Goal: Task Accomplishment & Management: Manage account settings

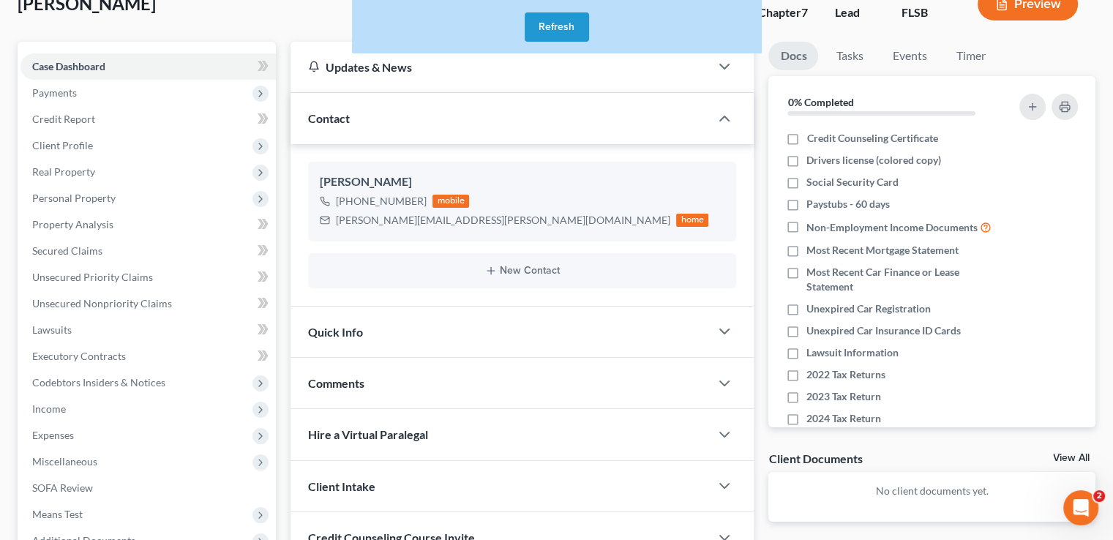
click at [565, 23] on button "Refresh" at bounding box center [557, 26] width 64 height 29
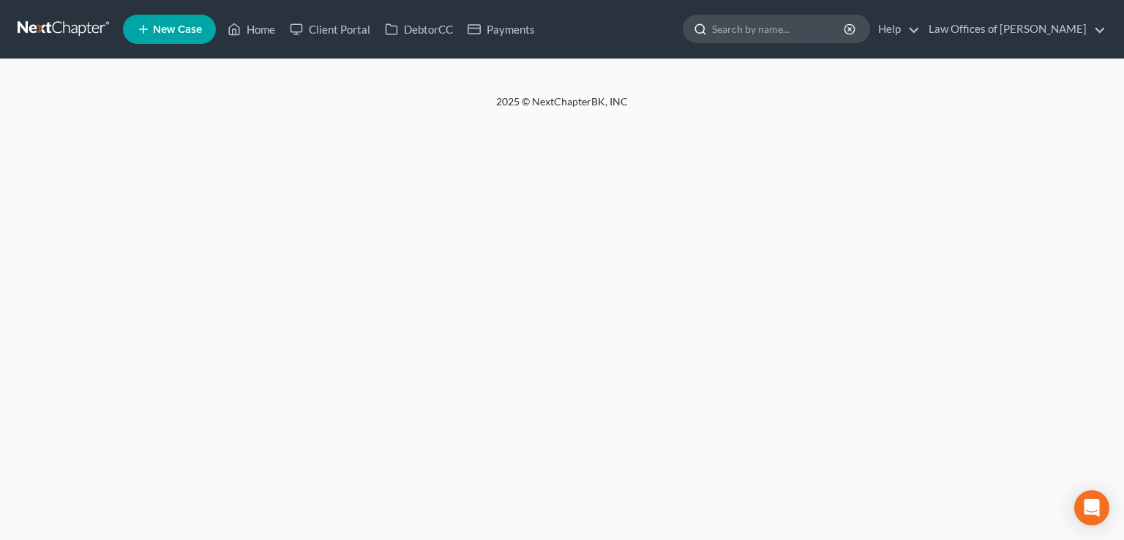
click at [761, 15] on input "search" at bounding box center [779, 28] width 134 height 27
type input "ed"
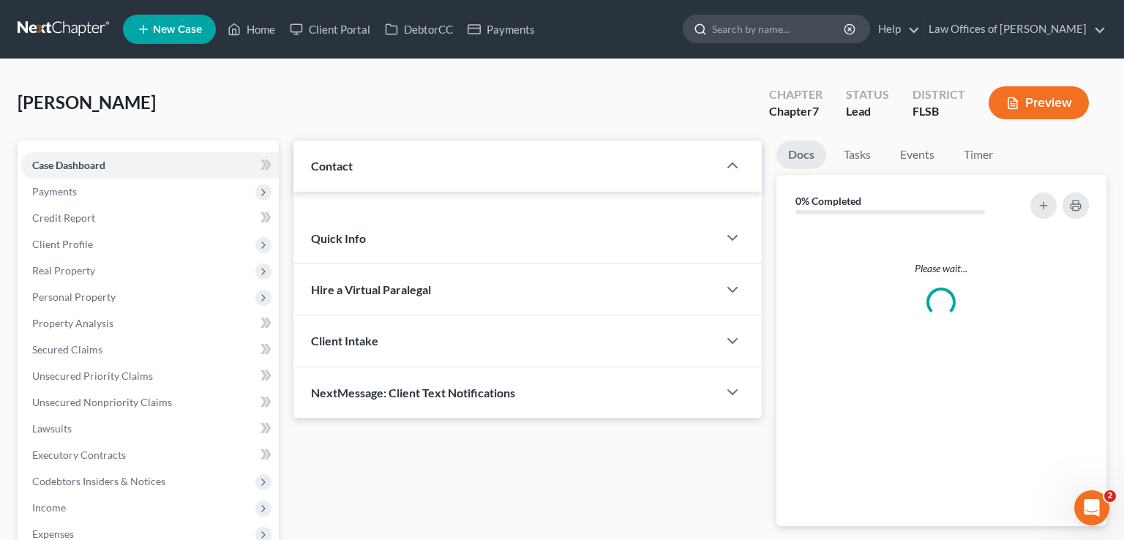
type input "g"
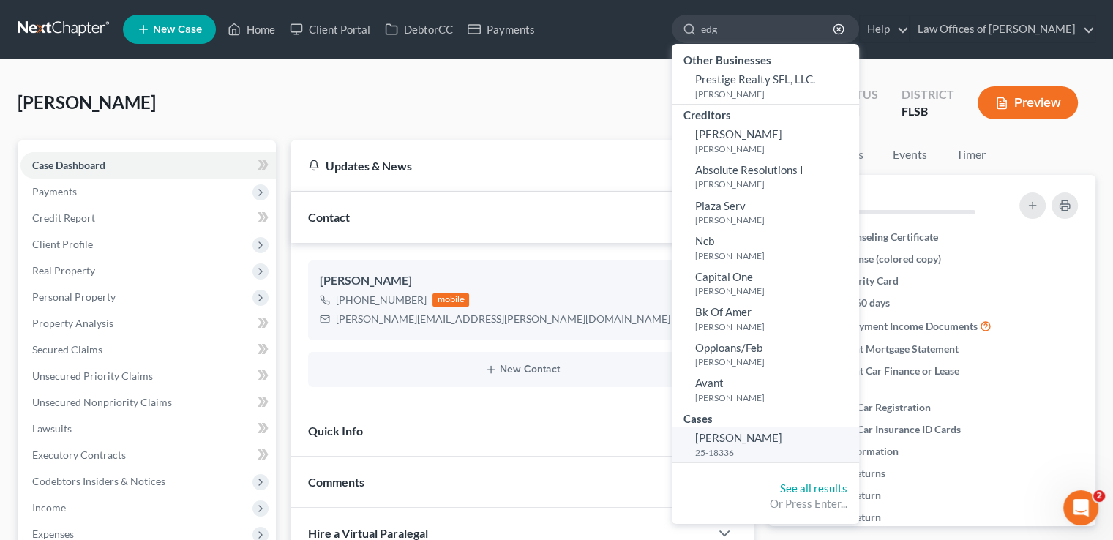
type input "edg"
click at [753, 441] on span "[PERSON_NAME]" at bounding box center [738, 437] width 87 height 13
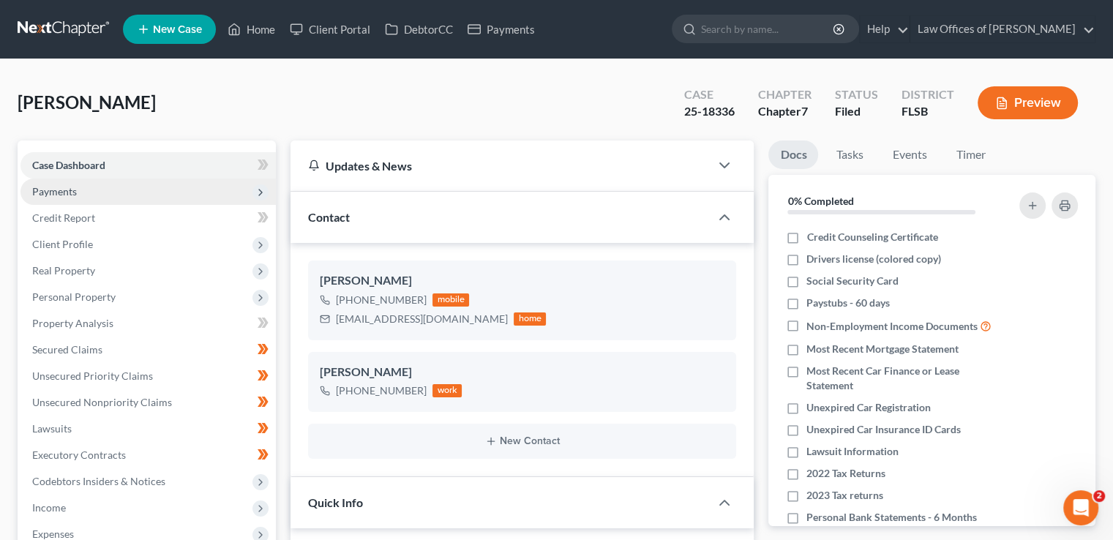
click at [69, 190] on span "Payments" at bounding box center [54, 191] width 45 height 12
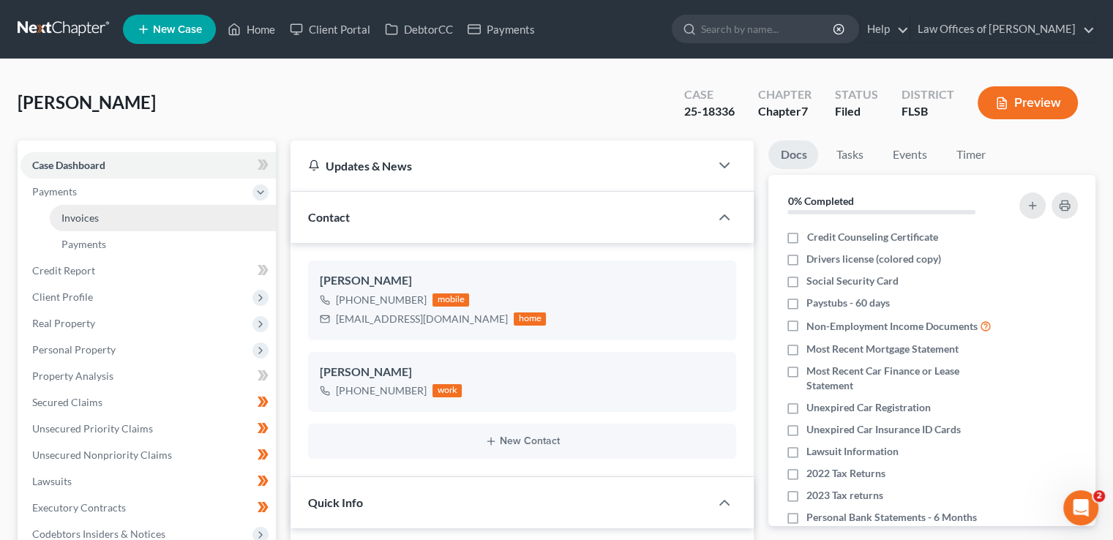
click at [130, 217] on link "Invoices" at bounding box center [163, 218] width 226 height 26
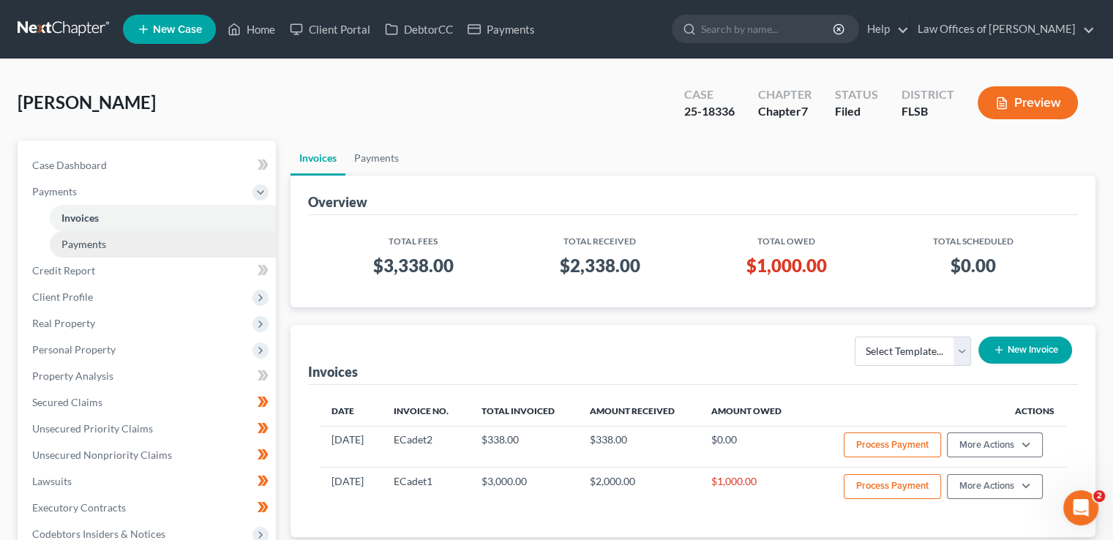
click at [117, 244] on link "Payments" at bounding box center [163, 244] width 226 height 26
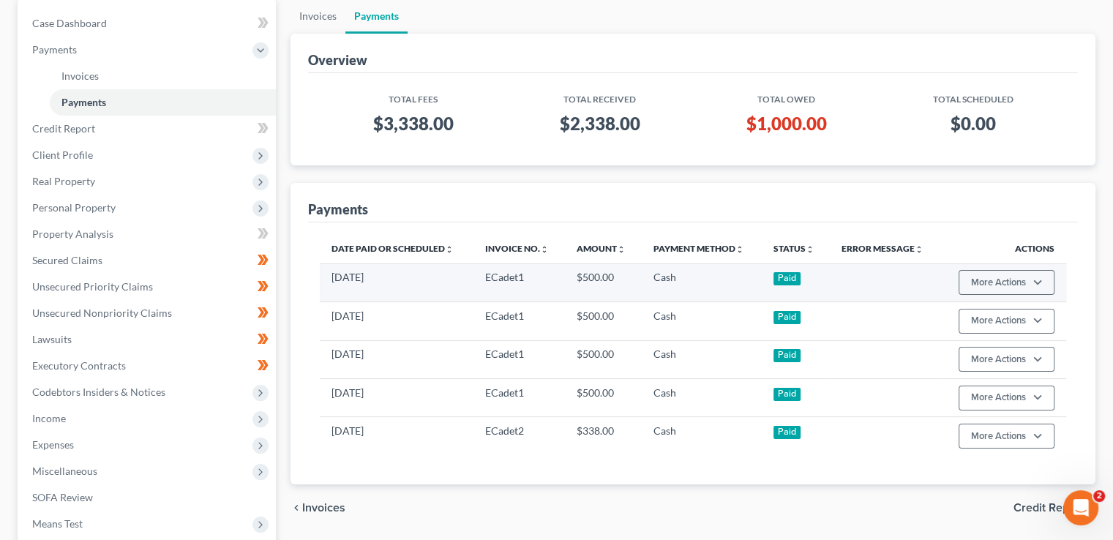
scroll to position [141, 0]
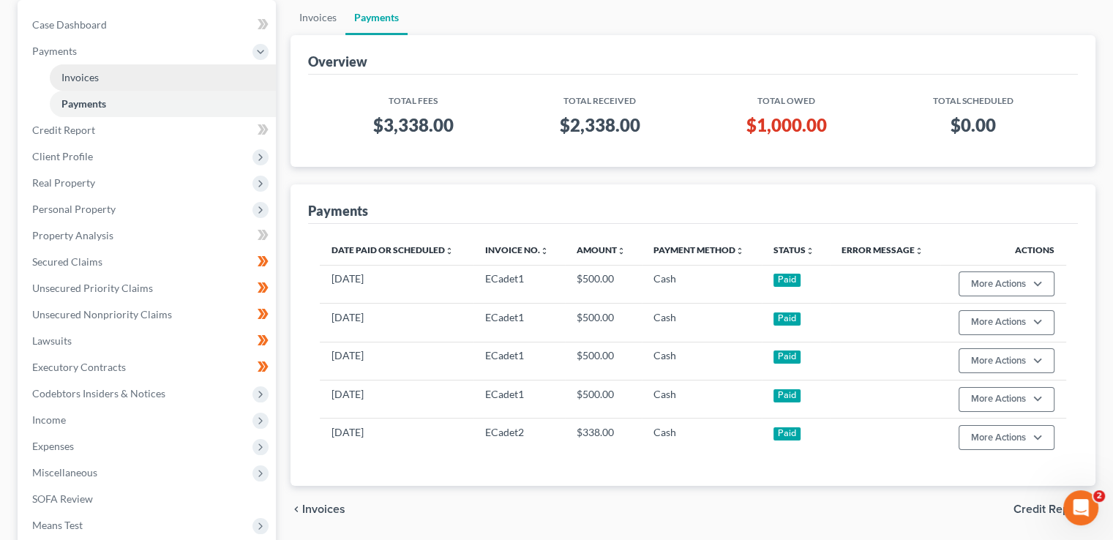
click at [78, 75] on span "Invoices" at bounding box center [79, 77] width 37 height 12
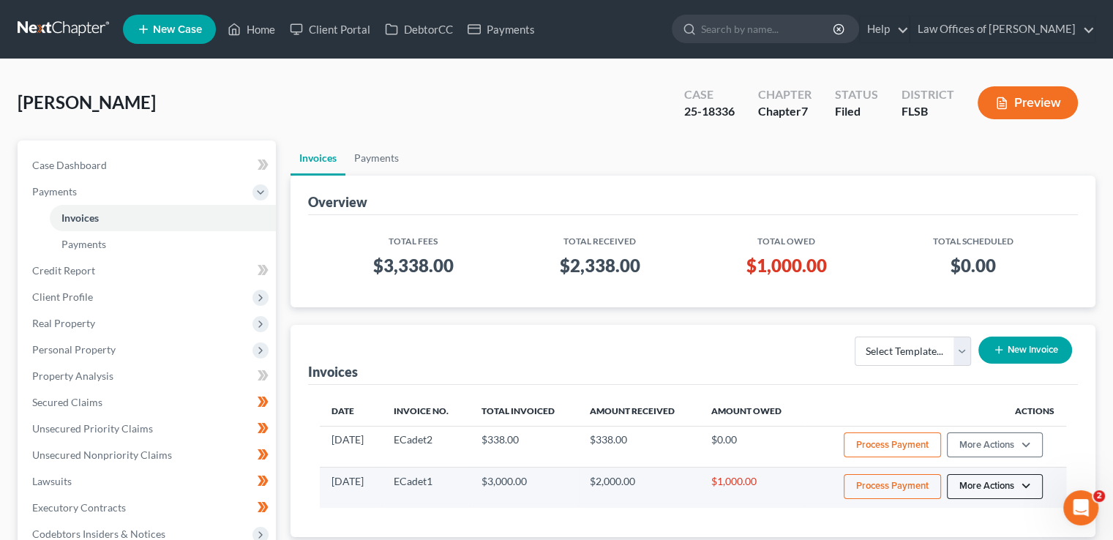
click at [1017, 457] on button "More Actions" at bounding box center [995, 444] width 96 height 25
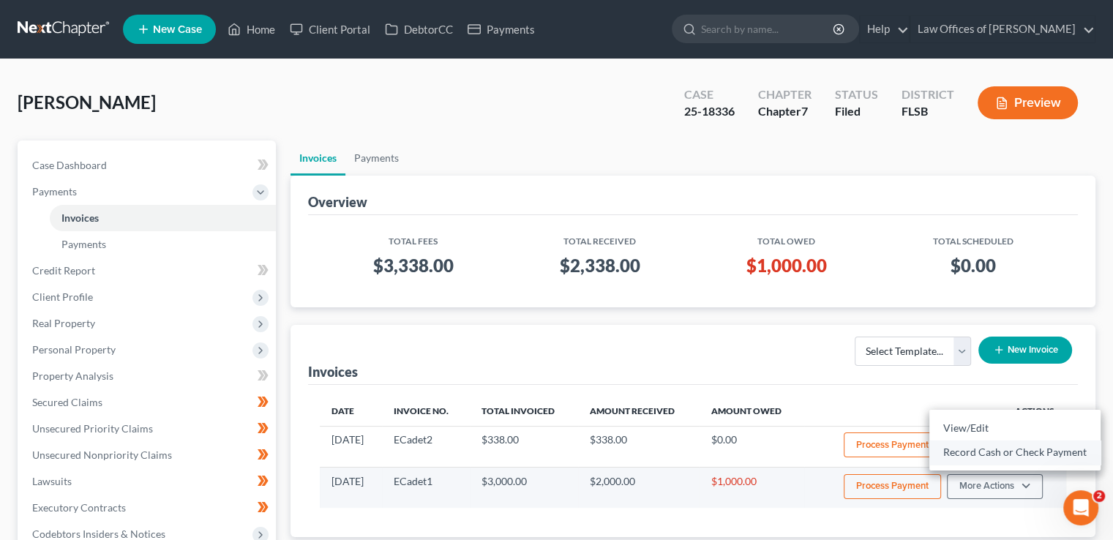
click at [1011, 454] on link "Record Cash or Check Payment" at bounding box center [1014, 452] width 171 height 25
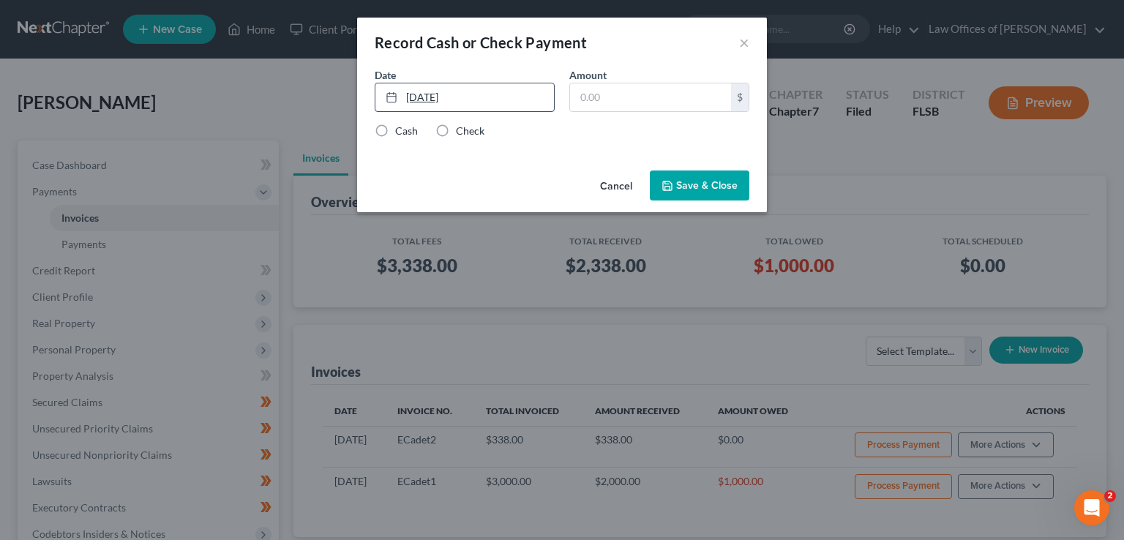
click at [419, 95] on link "[DATE]" at bounding box center [464, 97] width 179 height 28
click at [395, 128] on label "Cash" at bounding box center [406, 131] width 23 height 15
click at [401, 128] on input "Cash" at bounding box center [406, 129] width 10 height 10
radio input "true"
click at [592, 99] on input "text" at bounding box center [650, 97] width 161 height 28
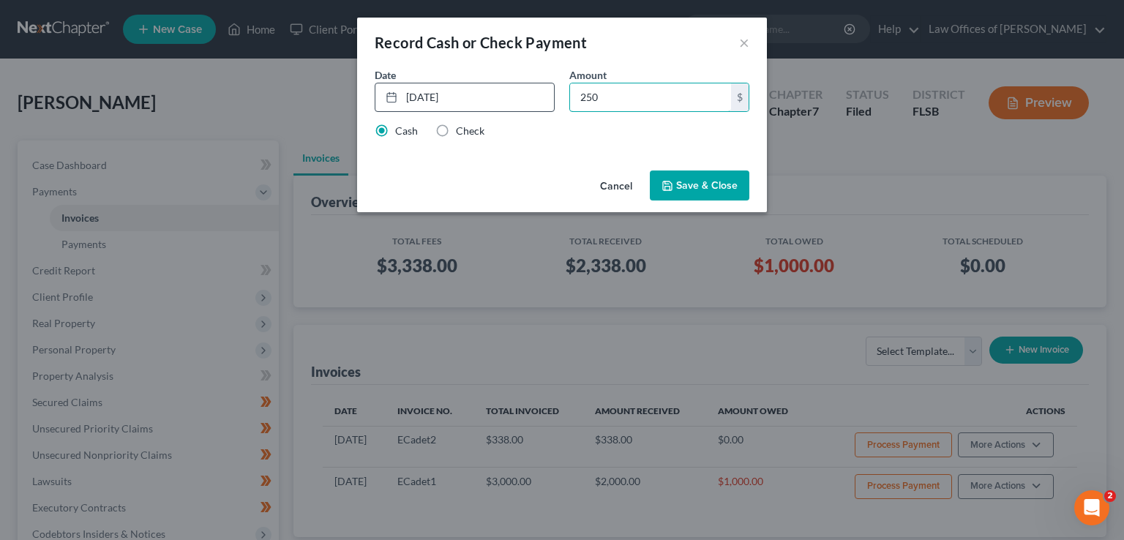
type input "250"
click at [692, 196] on button "Save & Close" at bounding box center [700, 186] width 100 height 31
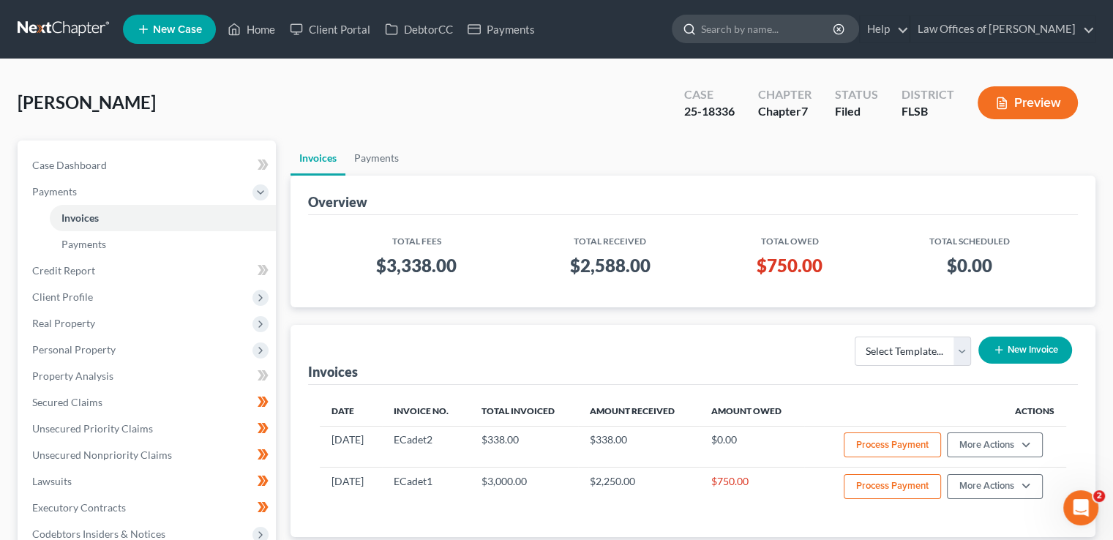
click at [752, 19] on input "search" at bounding box center [768, 28] width 134 height 27
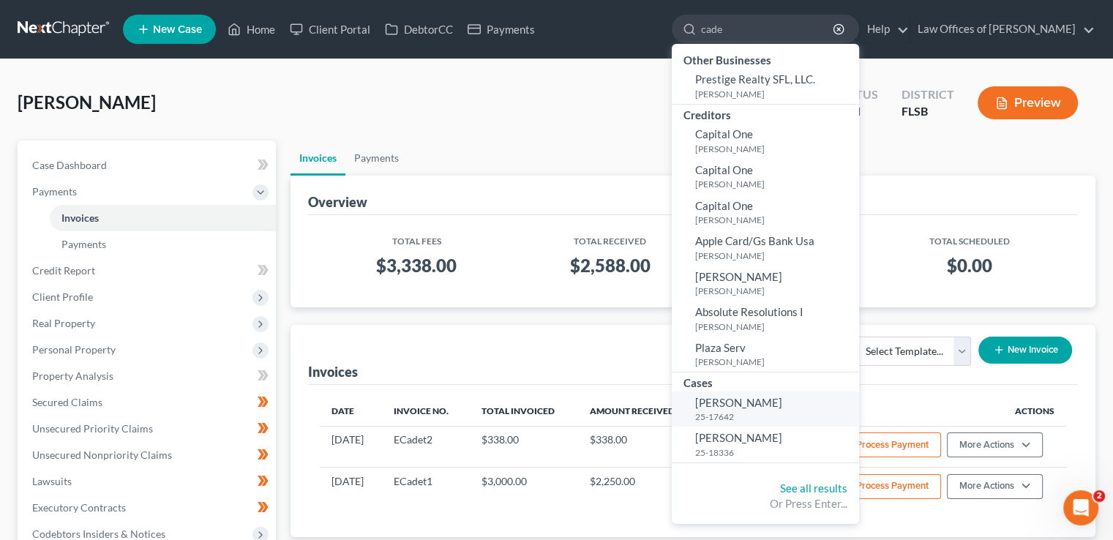
type input "cade"
click at [730, 402] on span "[PERSON_NAME]" at bounding box center [738, 402] width 87 height 13
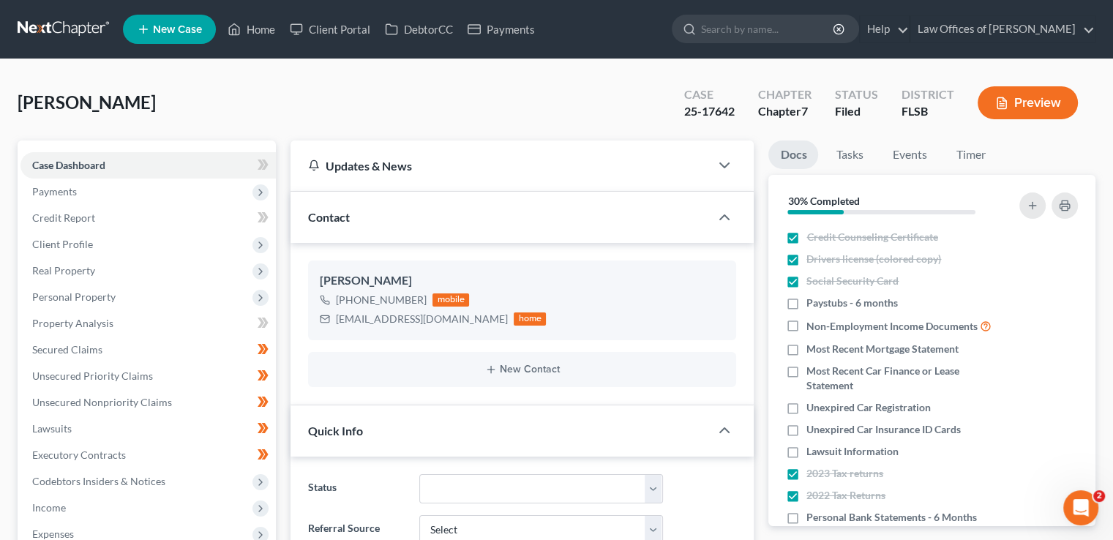
scroll to position [394, 0]
click at [88, 187] on span "Payments" at bounding box center [147, 192] width 255 height 26
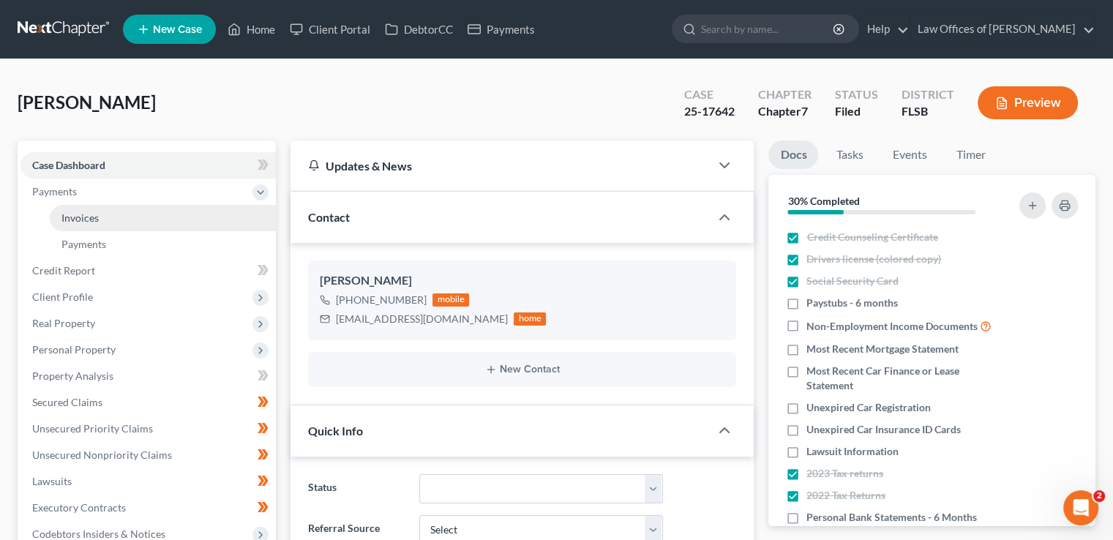
click at [113, 217] on link "Invoices" at bounding box center [163, 218] width 226 height 26
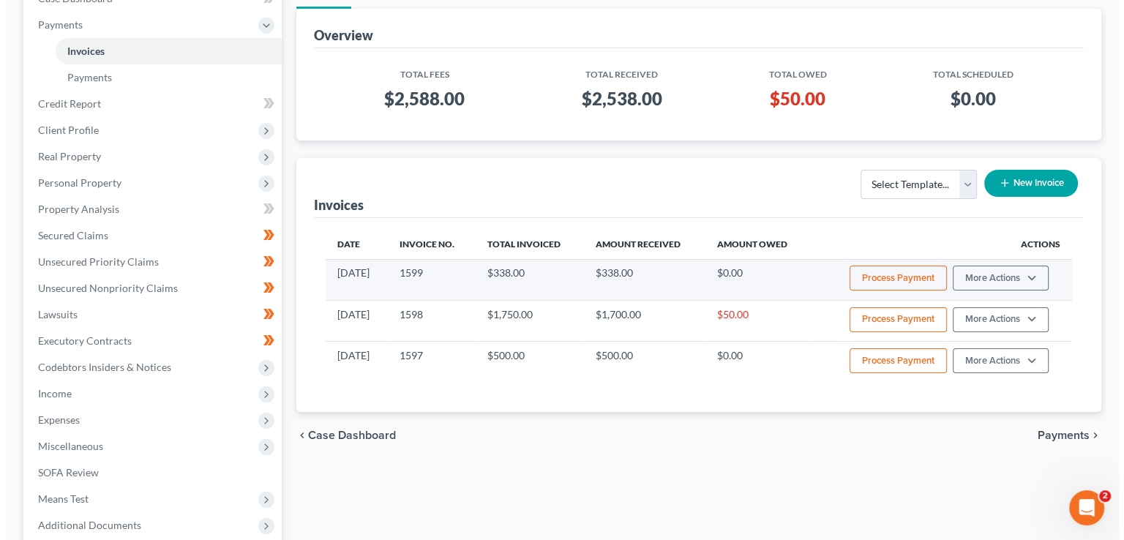
scroll to position [168, 0]
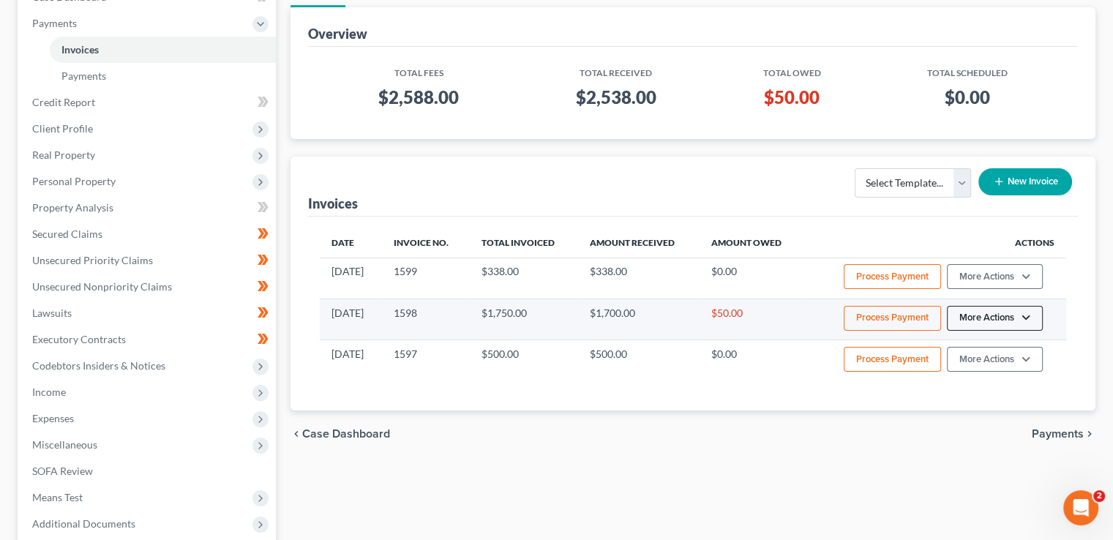
click at [953, 289] on button "More Actions" at bounding box center [995, 276] width 96 height 25
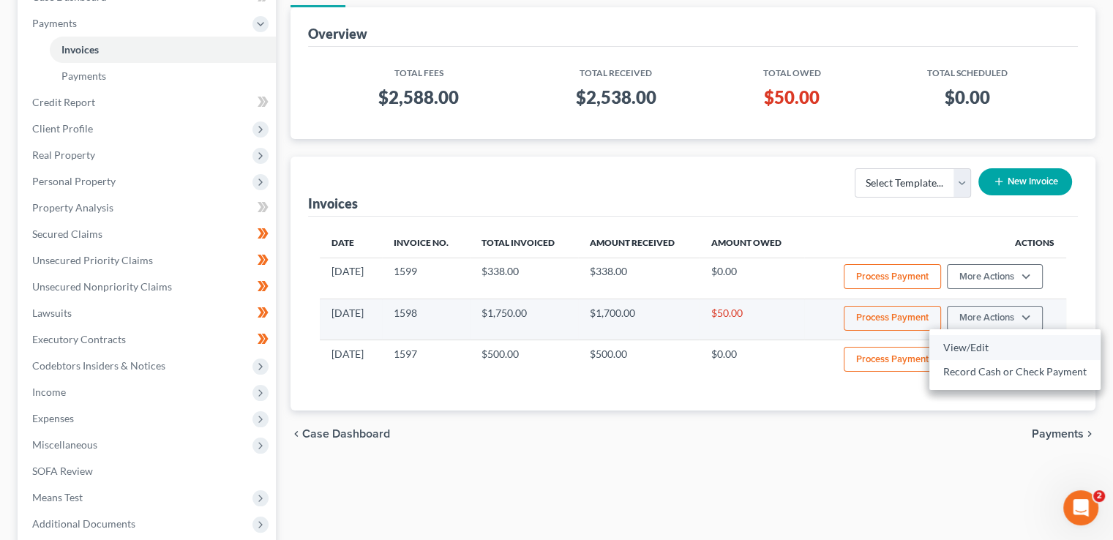
click at [957, 347] on link "View/Edit" at bounding box center [1014, 347] width 171 height 25
select select "0"
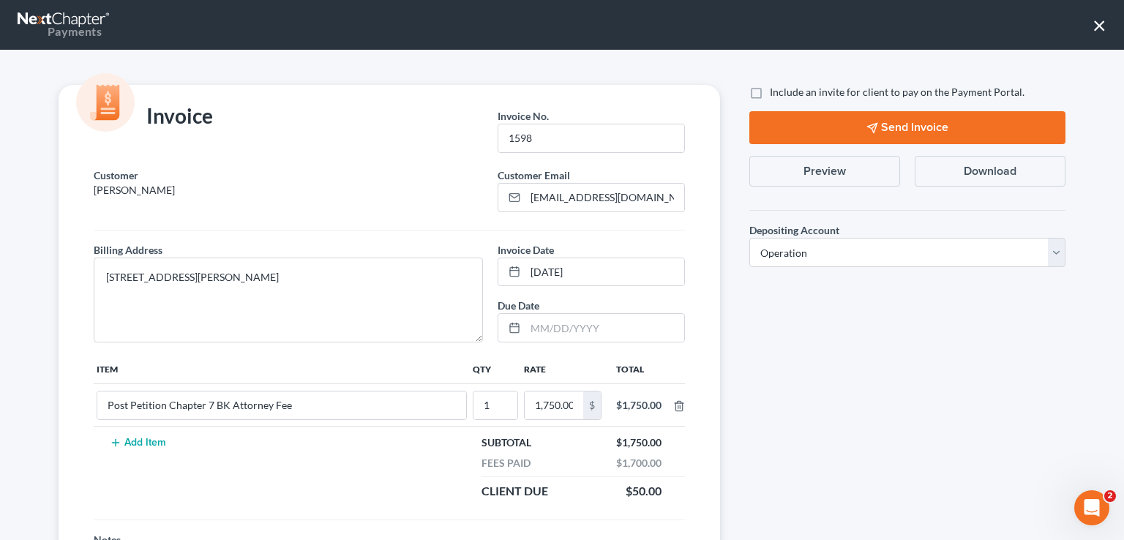
scroll to position [123, 0]
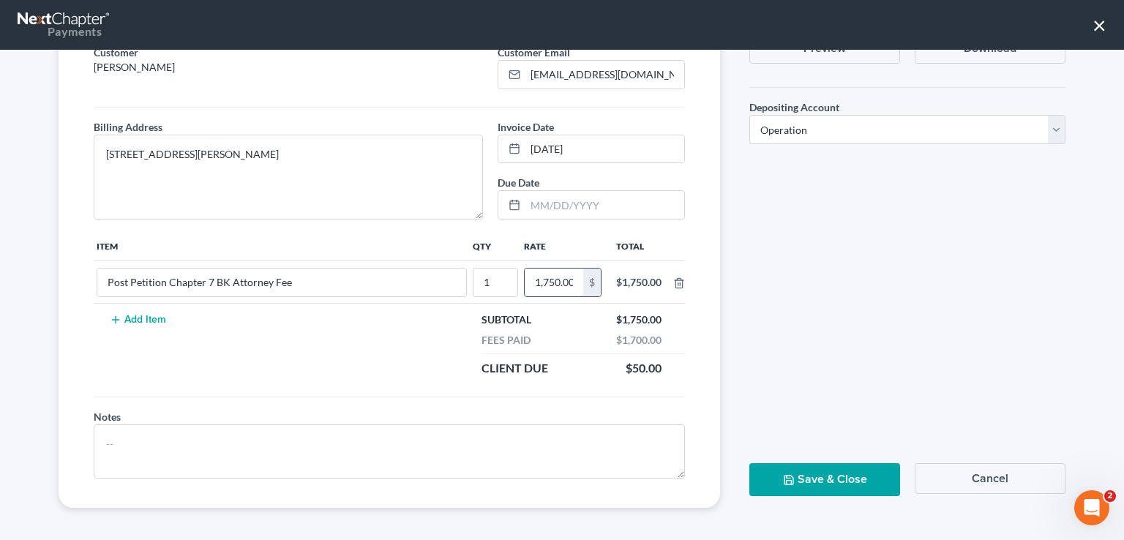
click at [558, 278] on input "1,750.00" at bounding box center [554, 283] width 59 height 28
click at [545, 282] on input "1,750.00" at bounding box center [554, 283] width 59 height 28
type input "1,700.00"
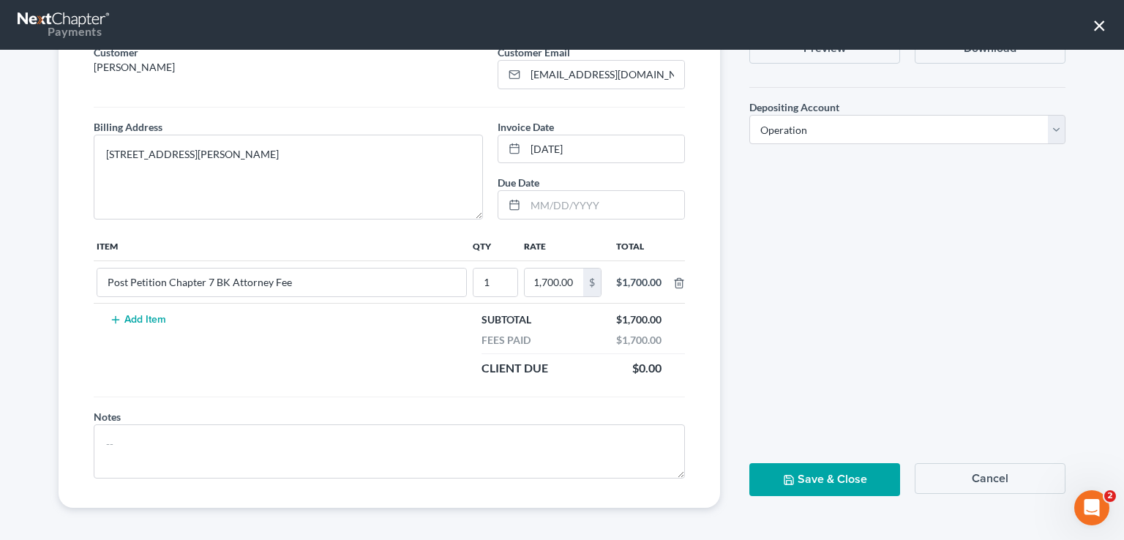
scroll to position [0, 0]
click at [132, 307] on td "Add Item" at bounding box center [282, 344] width 376 height 81
click at [131, 317] on button "Add Item" at bounding box center [137, 320] width 64 height 12
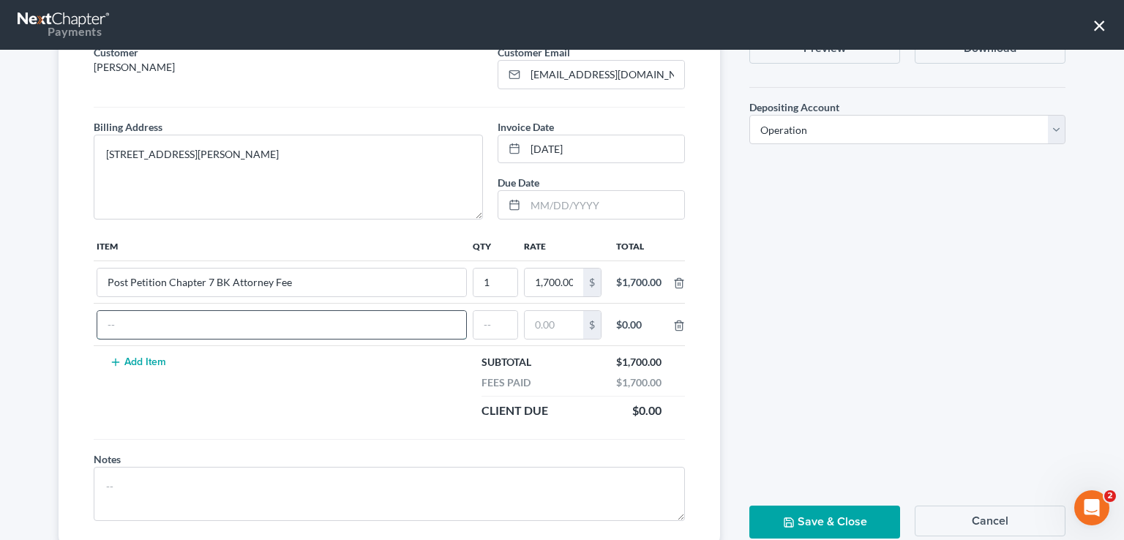
click at [153, 321] on input "text" at bounding box center [281, 325] width 369 height 28
type input "File Amended Schedules"
click at [479, 321] on input "text" at bounding box center [495, 325] width 44 height 28
type input "1"
type input "100"
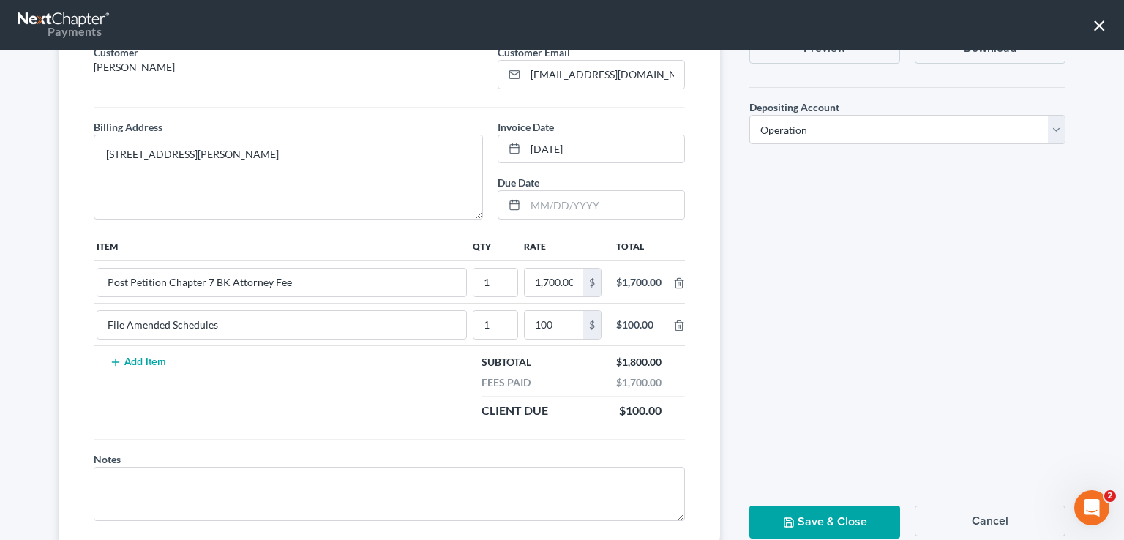
click at [818, 511] on button "Save & Close" at bounding box center [824, 522] width 151 height 33
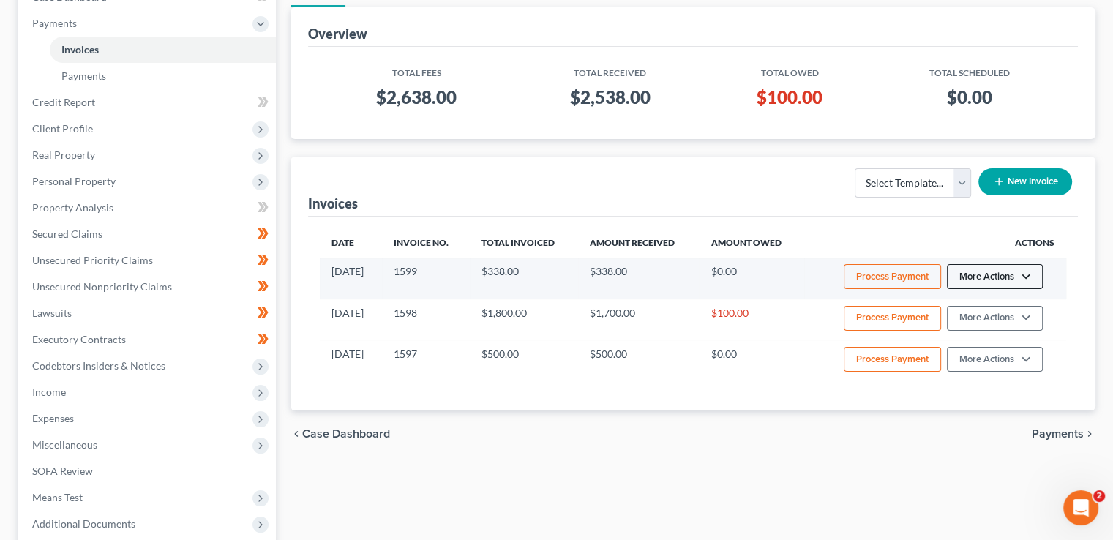
click at [994, 278] on button "More Actions" at bounding box center [995, 276] width 96 height 25
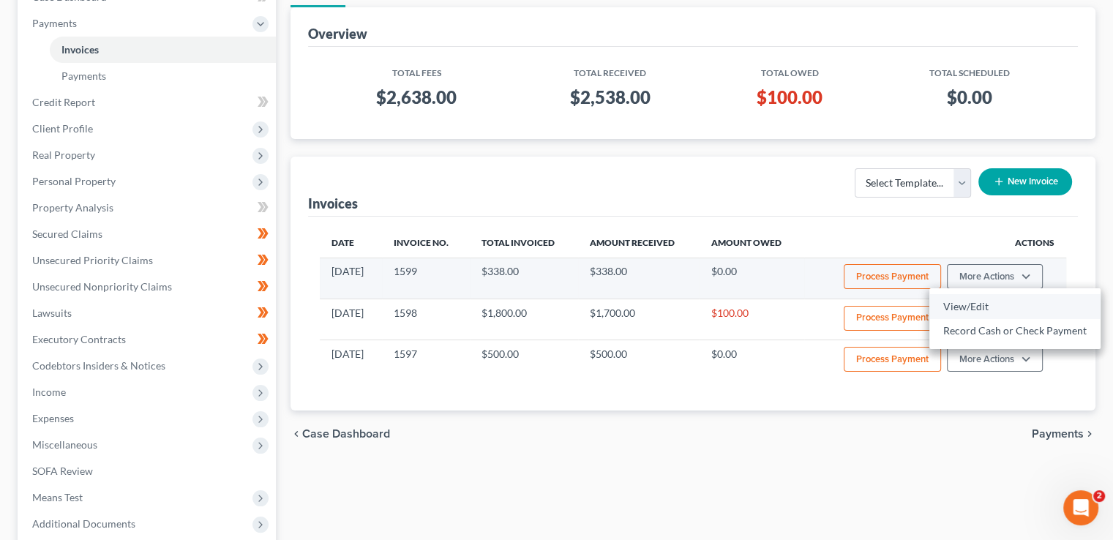
click at [983, 306] on link "View/Edit" at bounding box center [1014, 306] width 171 height 25
select select "1"
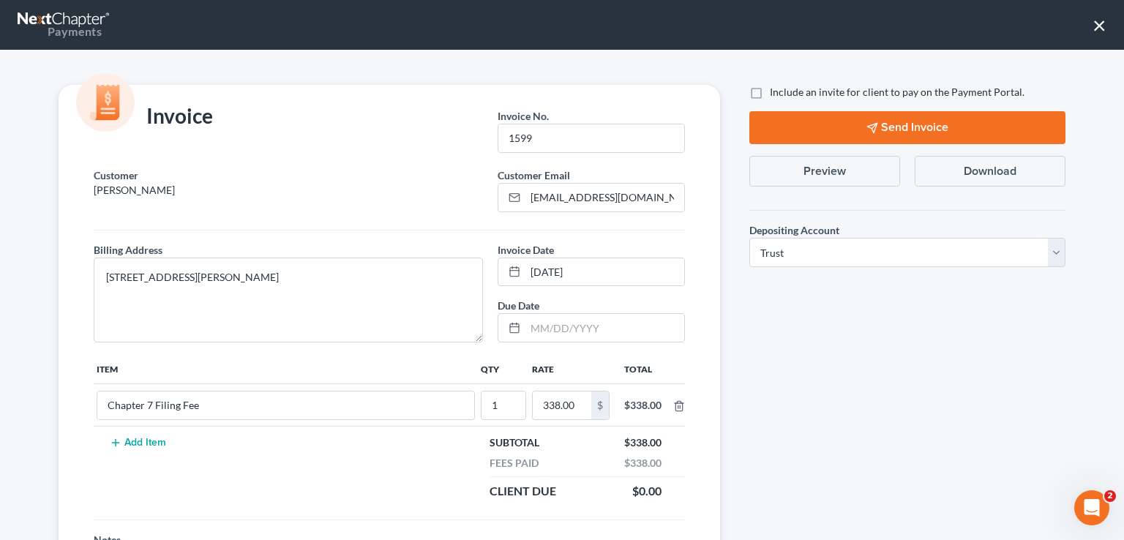
click at [130, 445] on button "Add Item" at bounding box center [137, 443] width 64 height 12
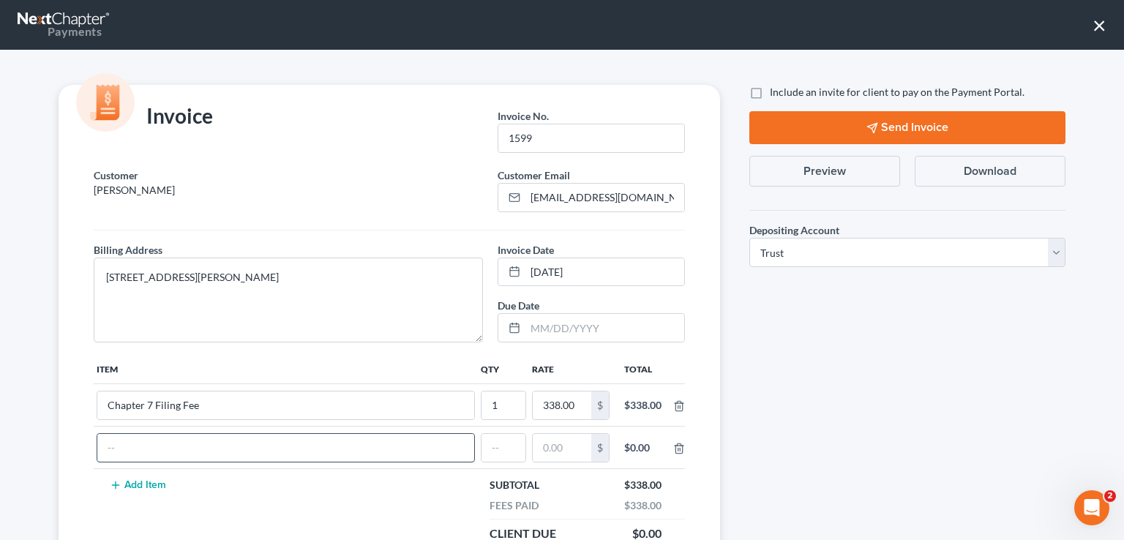
click at [135, 444] on input "text" at bounding box center [285, 448] width 377 height 28
type input "Amended Schedule Filing Fee"
click at [483, 445] on input "text" at bounding box center [504, 448] width 44 height 28
type input "1"
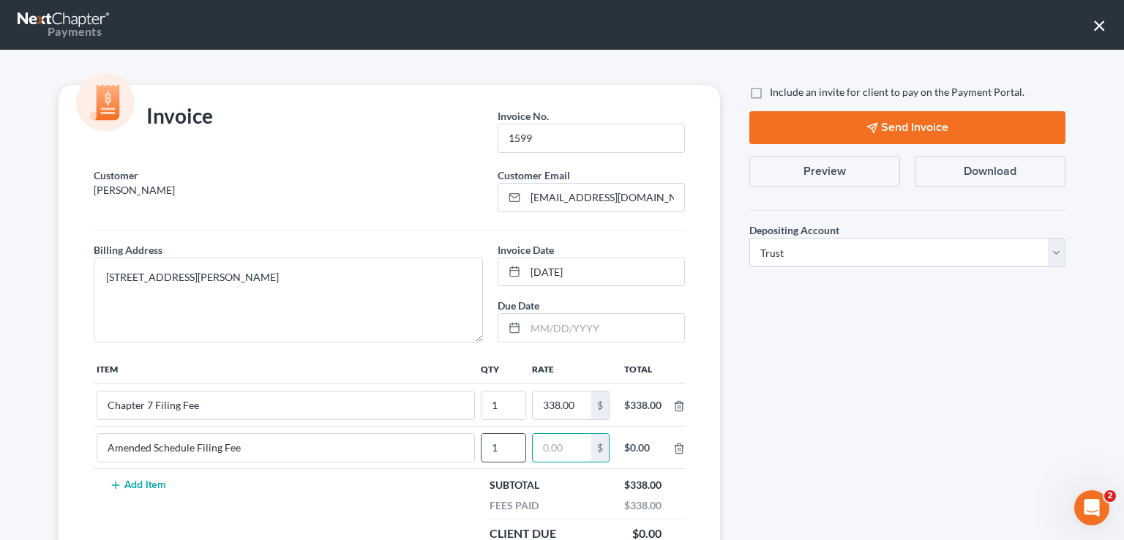
type input "2"
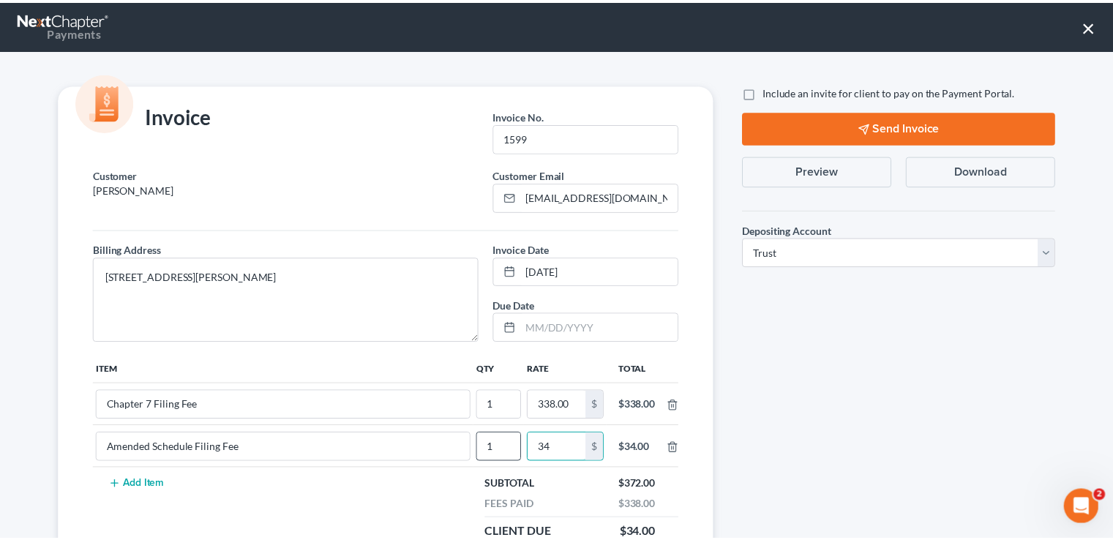
scroll to position [165, 0]
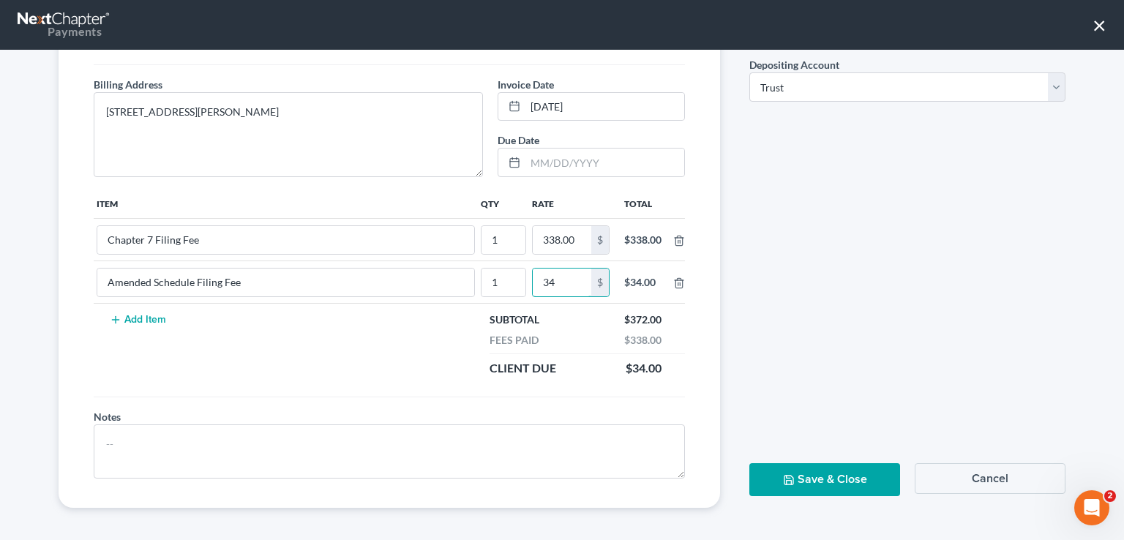
type input "34"
click at [790, 476] on button "Save & Close" at bounding box center [824, 479] width 151 height 33
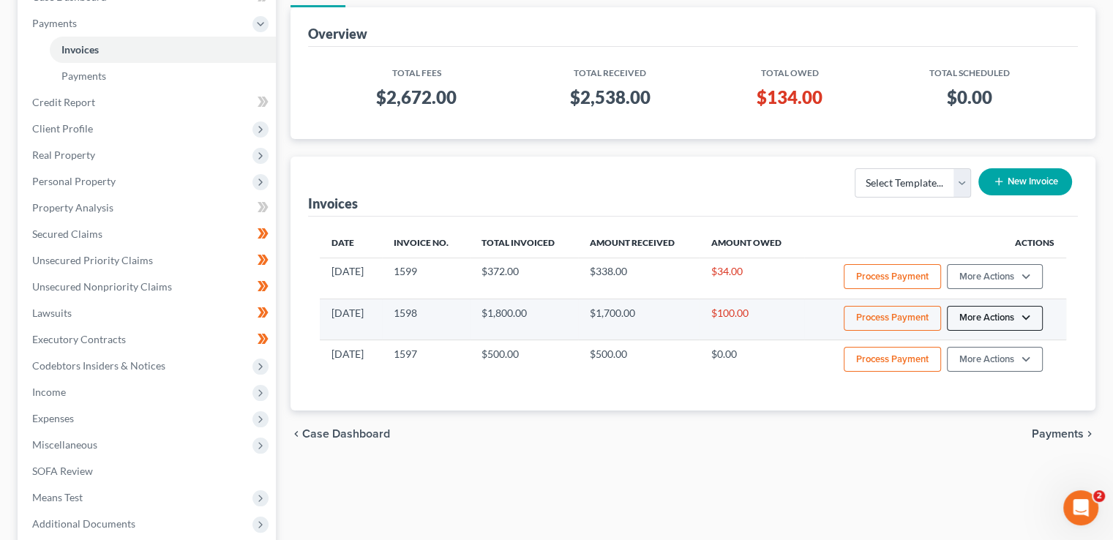
click at [959, 289] on button "More Actions" at bounding box center [995, 276] width 96 height 25
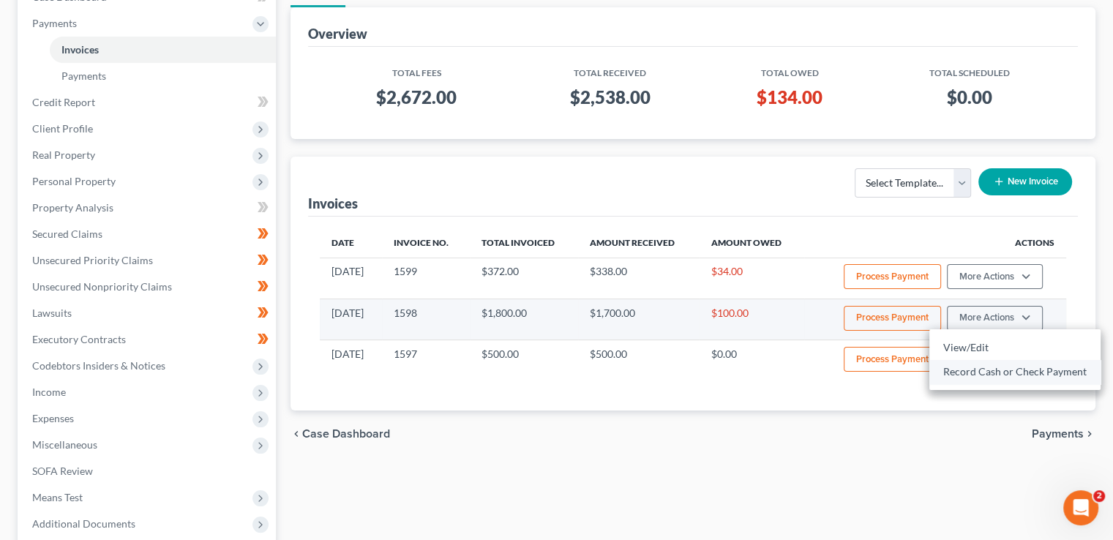
click at [968, 375] on link "Record Cash or Check Payment" at bounding box center [1014, 371] width 171 height 25
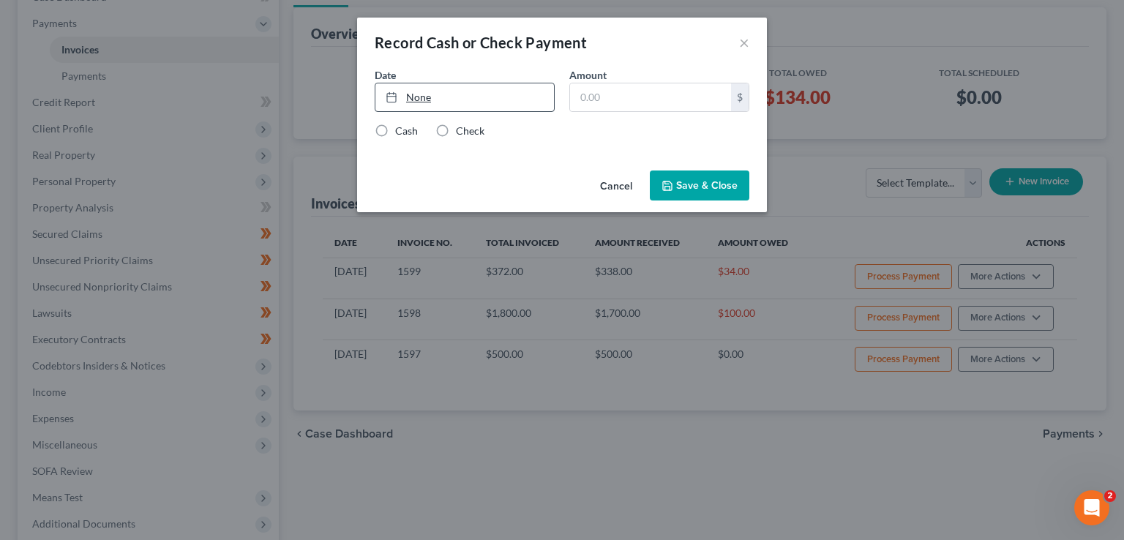
type input "[DATE]"
click at [415, 93] on link "[DATE]" at bounding box center [464, 97] width 179 height 28
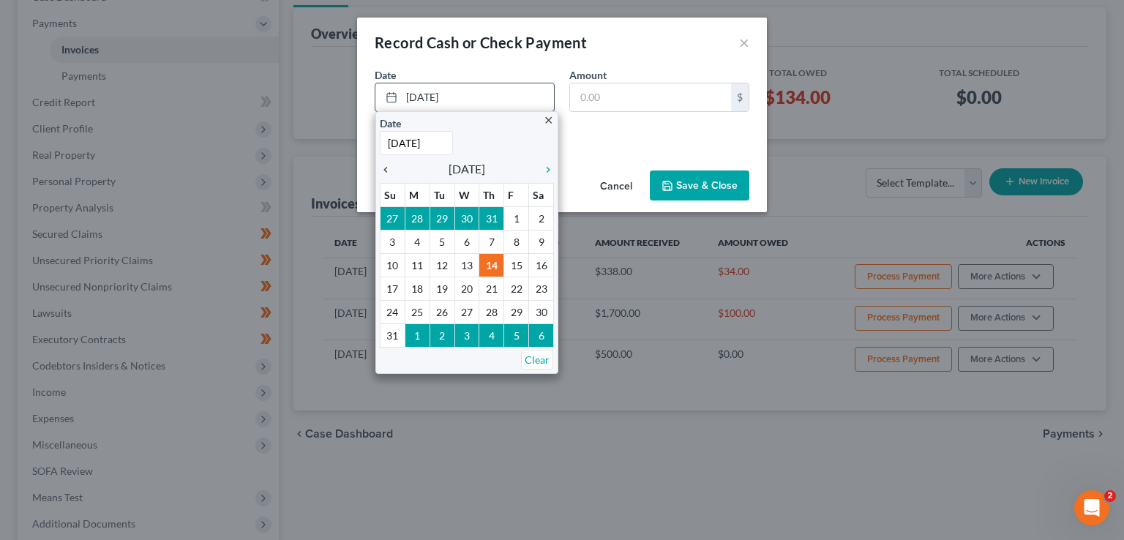
click at [386, 172] on icon "chevron_left" at bounding box center [389, 170] width 19 height 12
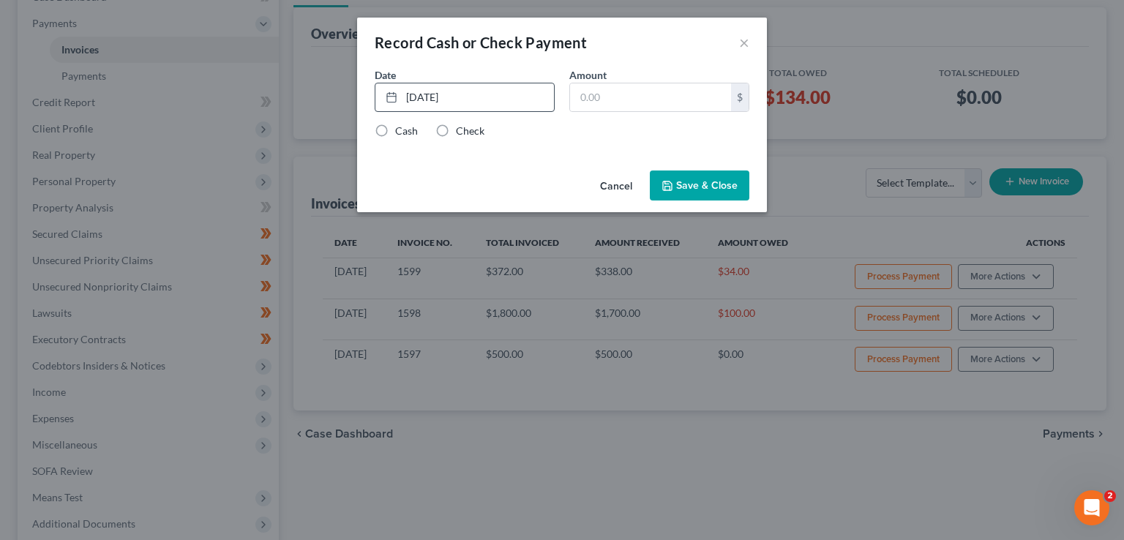
click at [395, 138] on label "Cash" at bounding box center [406, 131] width 23 height 15
click at [401, 133] on input "Cash" at bounding box center [406, 129] width 10 height 10
radio input "true"
click at [623, 104] on input "text" at bounding box center [650, 97] width 161 height 28
type input "100"
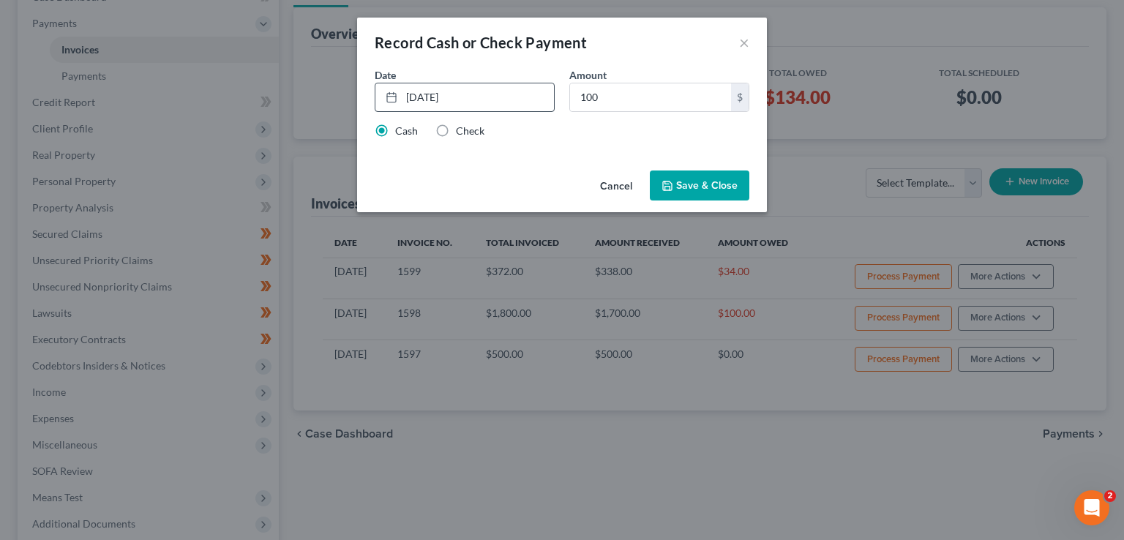
click at [723, 187] on button "Save & Close" at bounding box center [700, 186] width 100 height 31
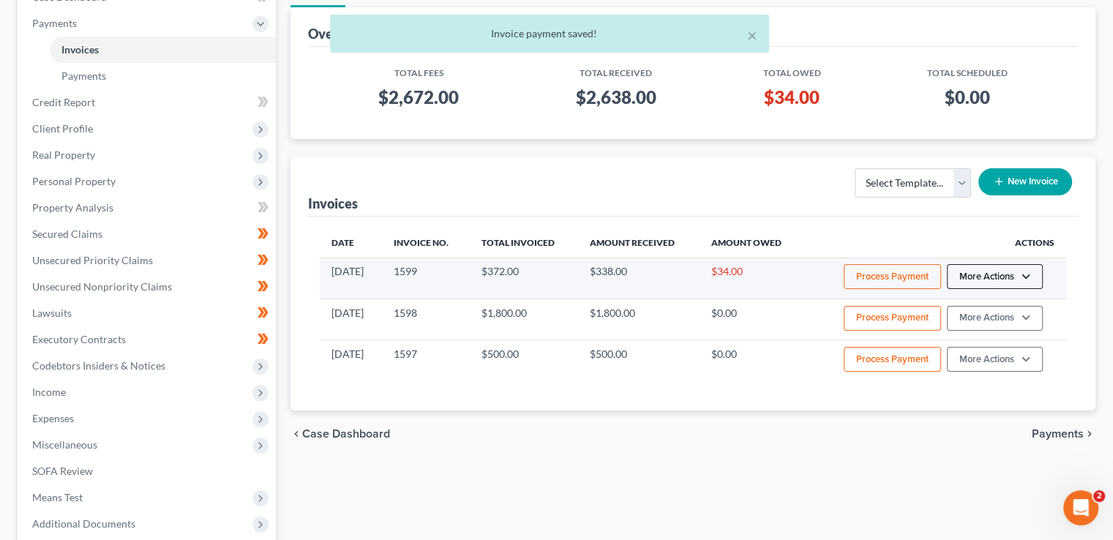
click at [969, 279] on button "More Actions" at bounding box center [995, 276] width 96 height 25
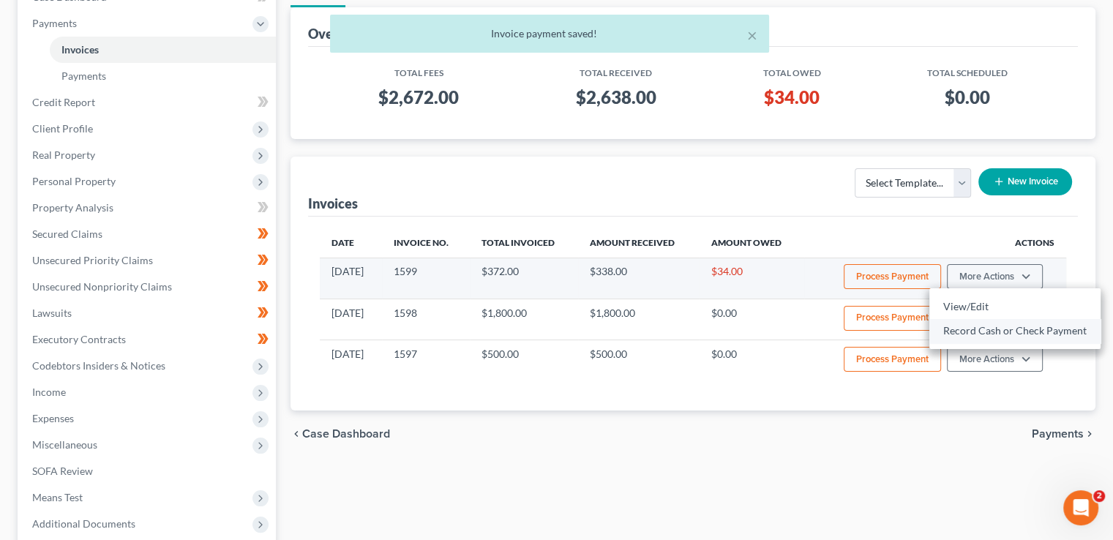
click at [980, 328] on link "Record Cash or Check Payment" at bounding box center [1014, 330] width 171 height 25
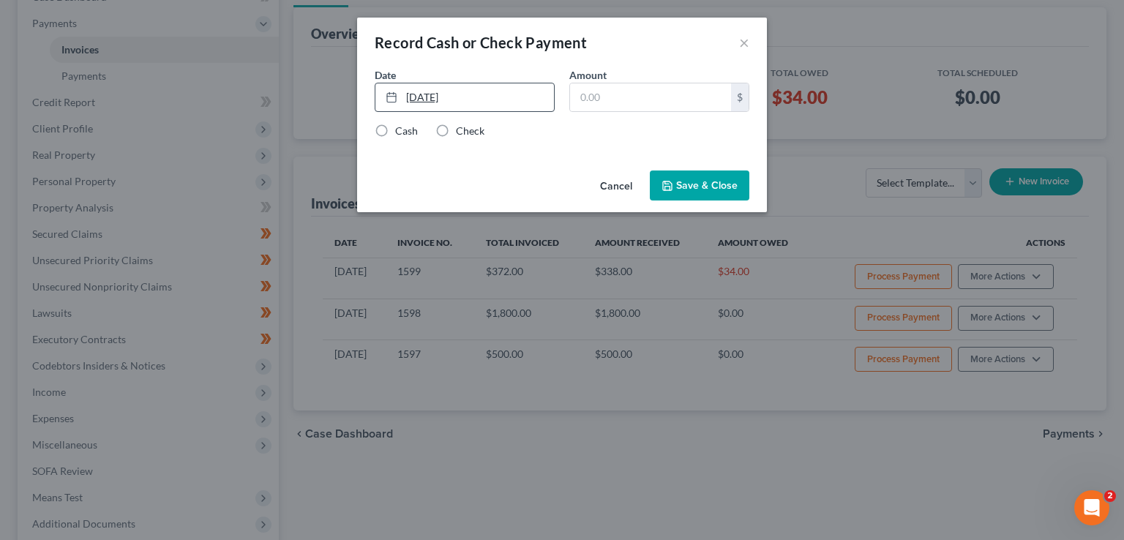
type input "[DATE]"
click at [411, 94] on link "[DATE]" at bounding box center [464, 97] width 179 height 28
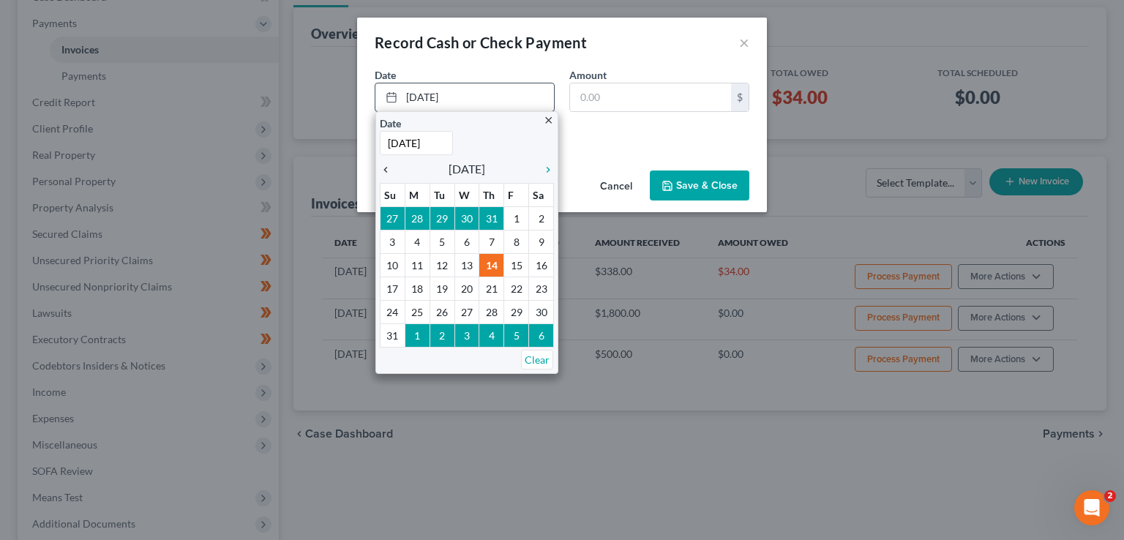
click at [384, 171] on icon "chevron_left" at bounding box center [389, 170] width 19 height 12
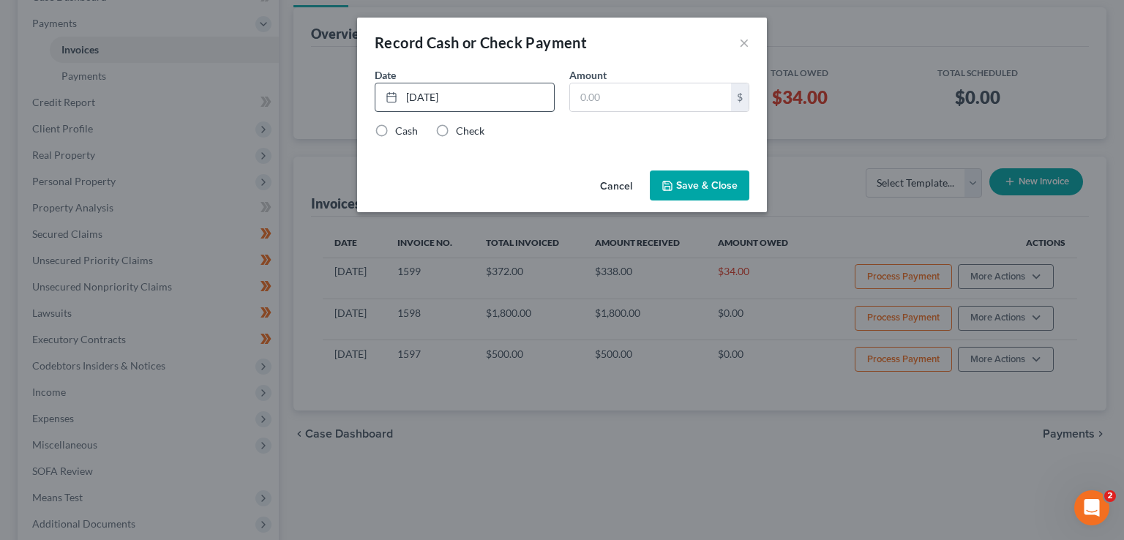
click at [398, 130] on label "Cash" at bounding box center [406, 131] width 23 height 15
click at [401, 130] on input "Cash" at bounding box center [406, 129] width 10 height 10
radio input "true"
click at [618, 100] on input "text" at bounding box center [650, 97] width 161 height 28
type input "34"
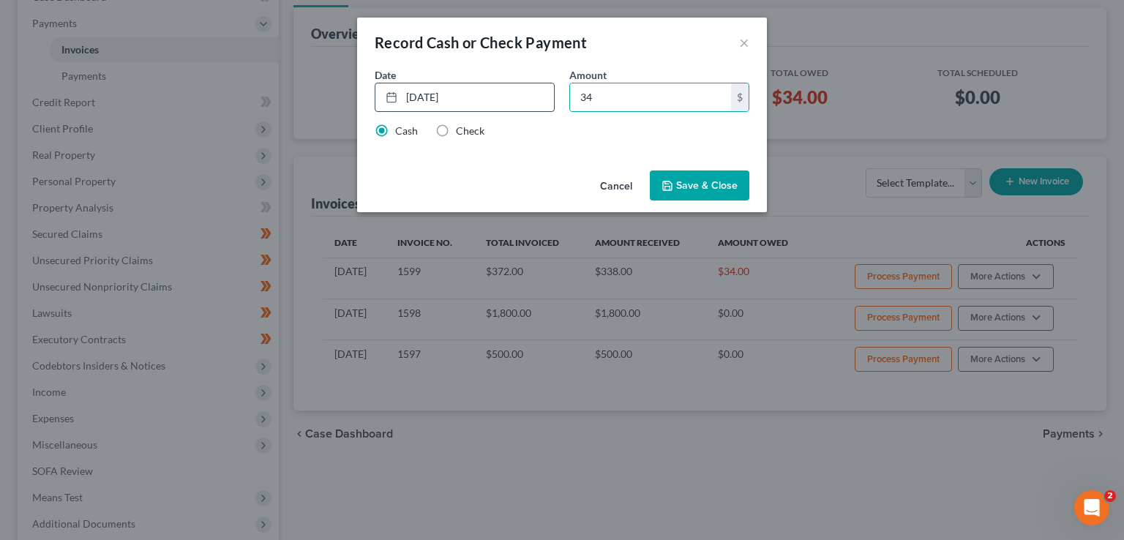
click at [723, 187] on button "Save & Close" at bounding box center [700, 186] width 100 height 31
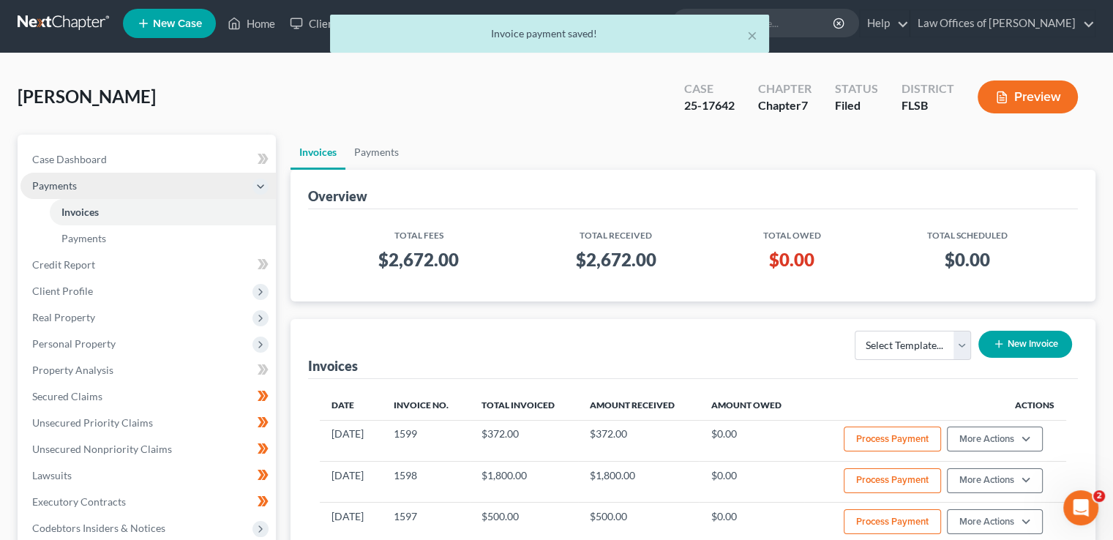
scroll to position [5, 0]
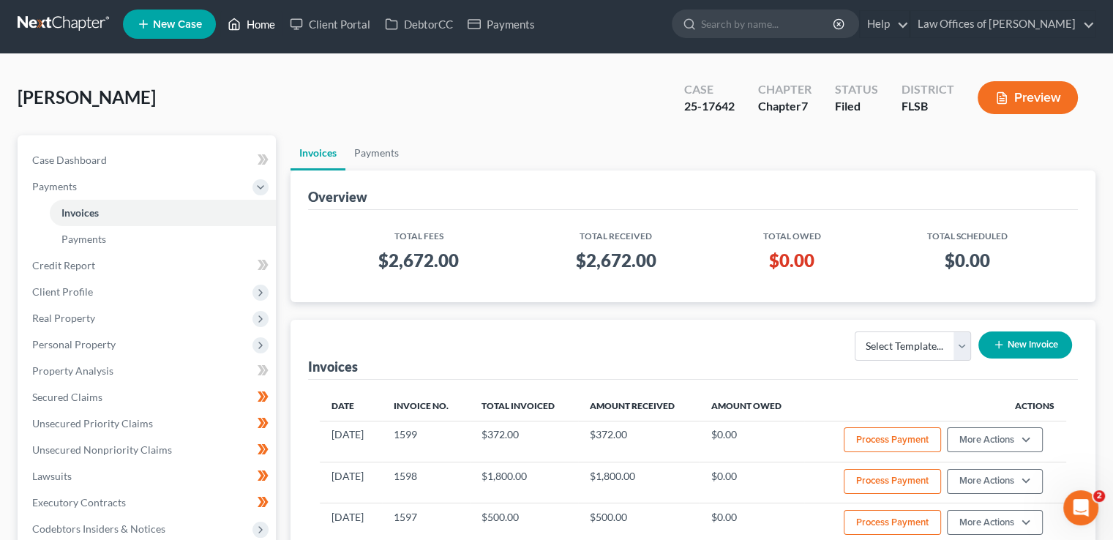
click at [265, 14] on link "Home" at bounding box center [251, 24] width 62 height 26
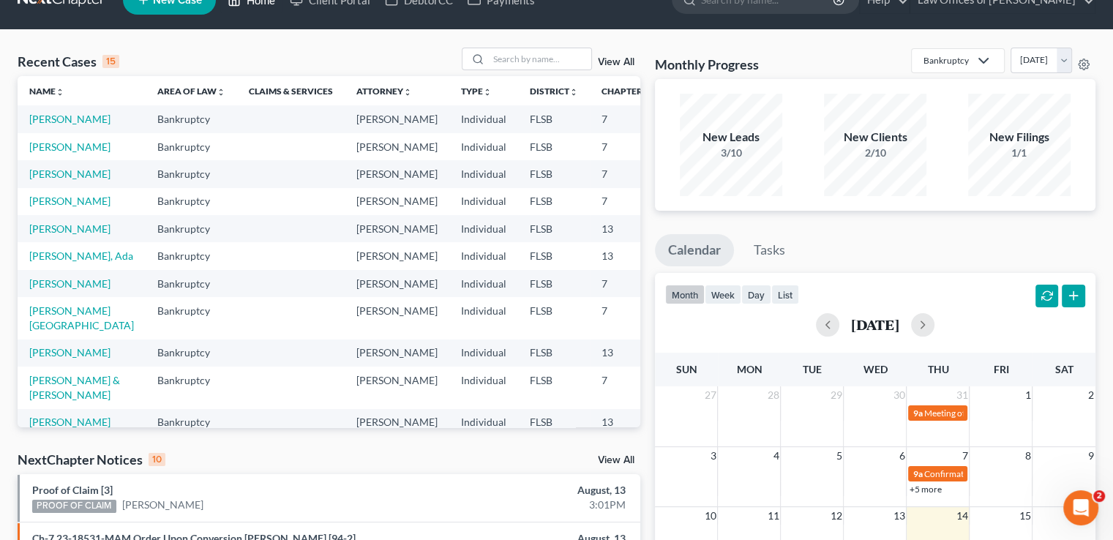
scroll to position [26, 0]
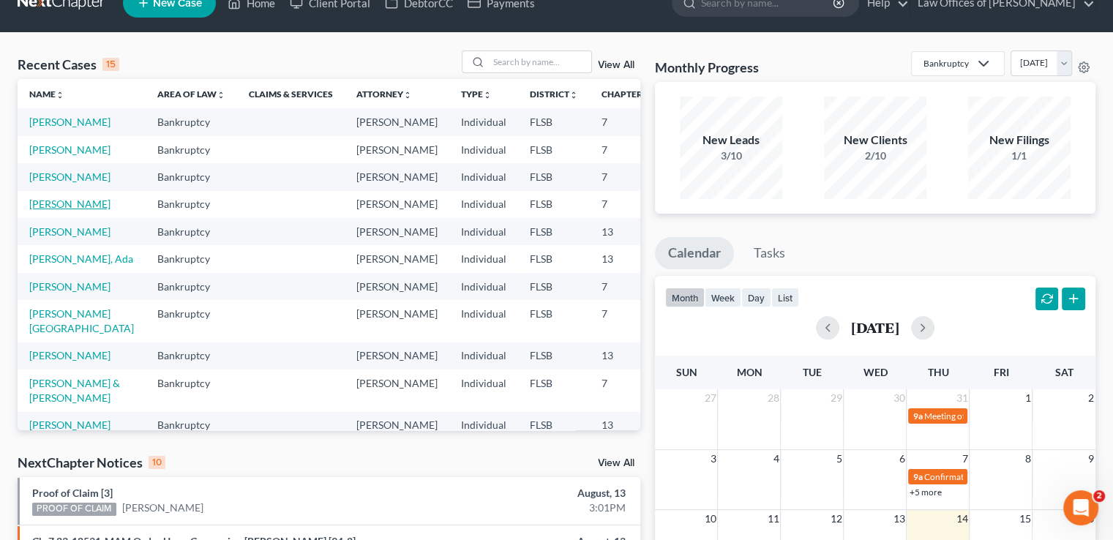
click at [41, 210] on link "[PERSON_NAME]" at bounding box center [69, 204] width 81 height 12
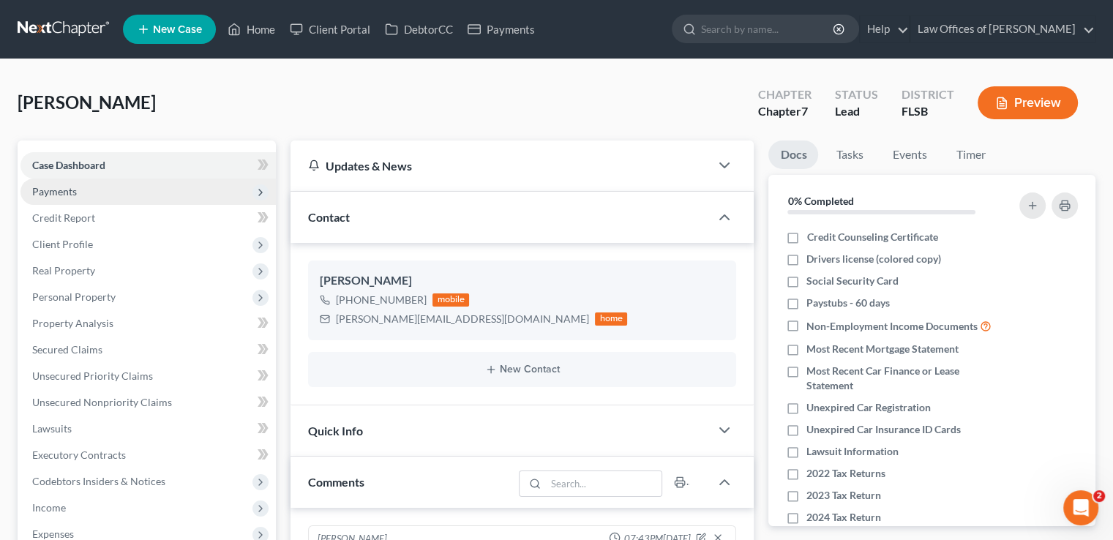
click at [80, 188] on span "Payments" at bounding box center [147, 192] width 255 height 26
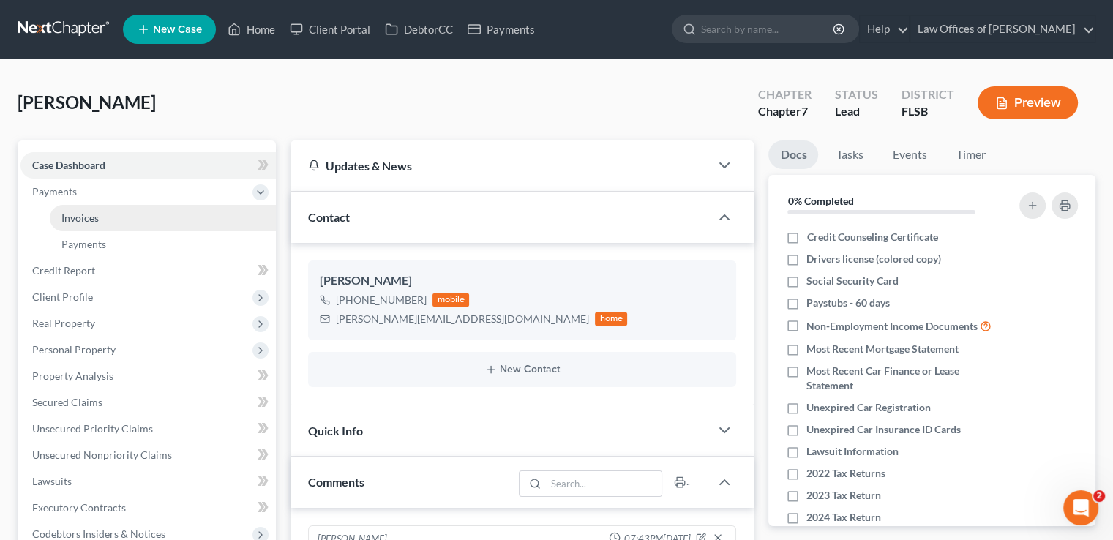
click at [93, 217] on span "Invoices" at bounding box center [79, 217] width 37 height 12
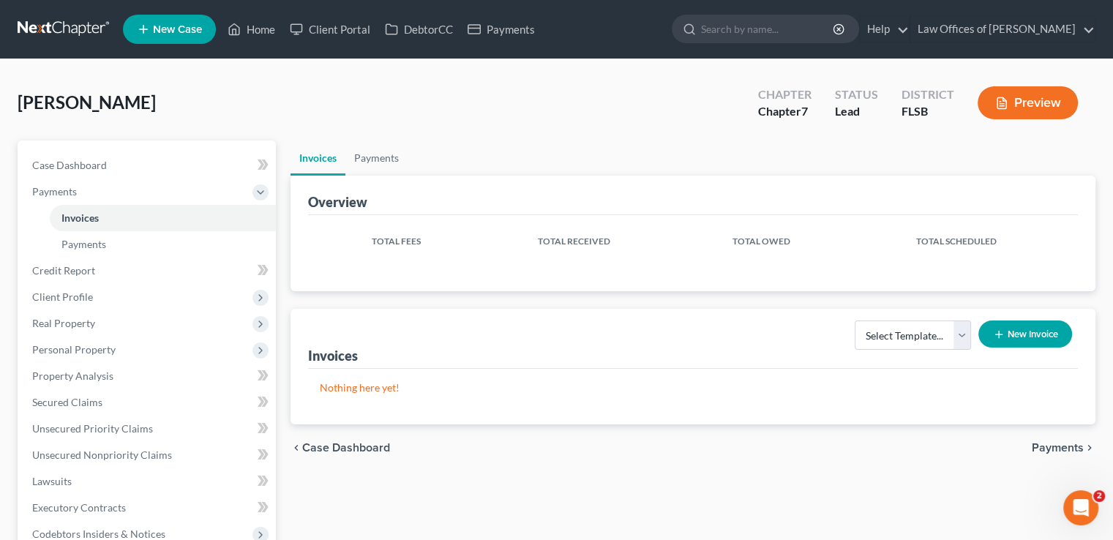
click at [1004, 331] on button "New Invoice" at bounding box center [1025, 334] width 94 height 27
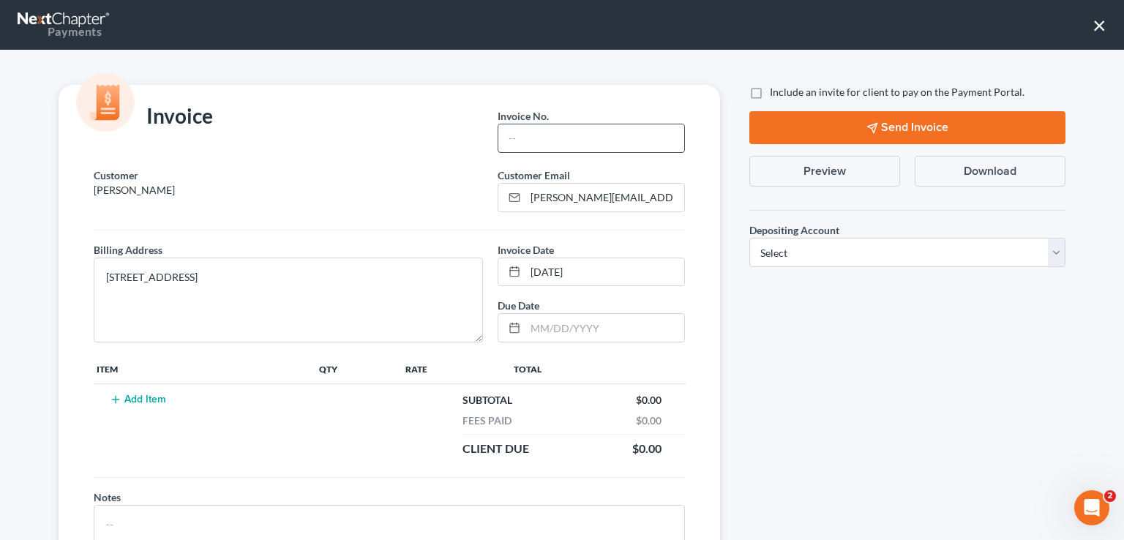
click at [591, 144] on input "text" at bounding box center [591, 138] width 186 height 28
type input "Sutain1"
click at [152, 398] on button "Add Item" at bounding box center [137, 400] width 64 height 12
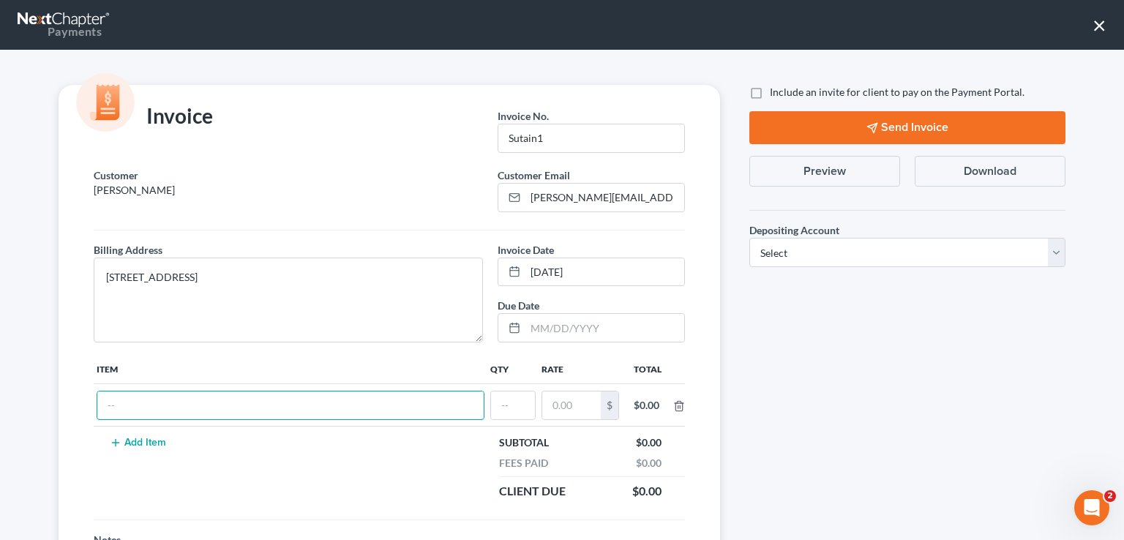
click at [152, 398] on input "text" at bounding box center [290, 406] width 386 height 28
click at [153, 402] on input "Chapter 7 Attorney Fee" at bounding box center [290, 406] width 386 height 28
type input "Chapter 7 Bankruptcy Attorney Fee"
click at [514, 401] on input "text" at bounding box center [513, 406] width 44 height 28
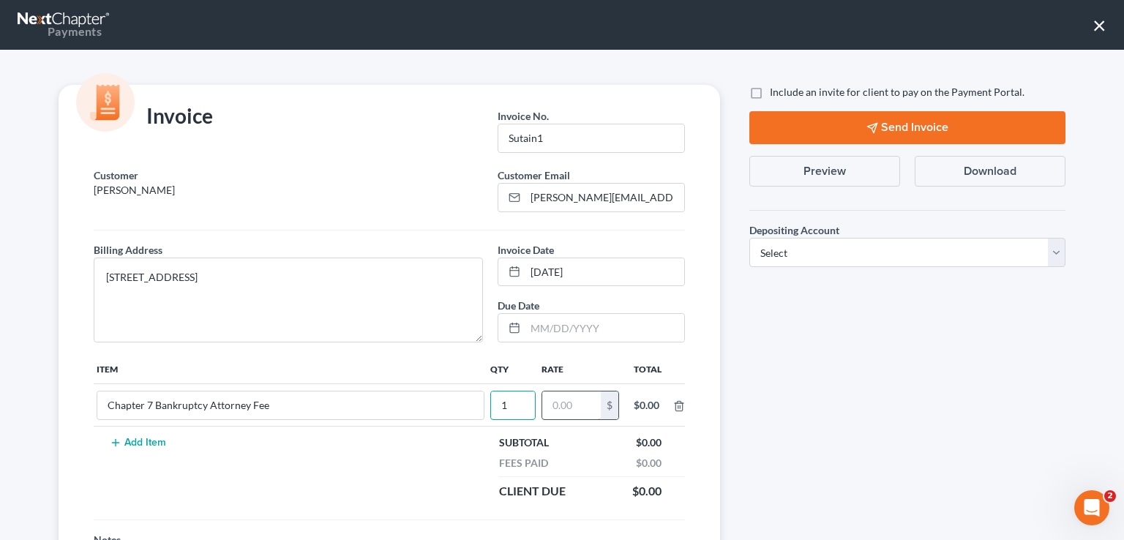
type input "1"
click at [562, 402] on input "text" at bounding box center [571, 406] width 59 height 28
type input "2,400"
